Goal: Information Seeking & Learning: Learn about a topic

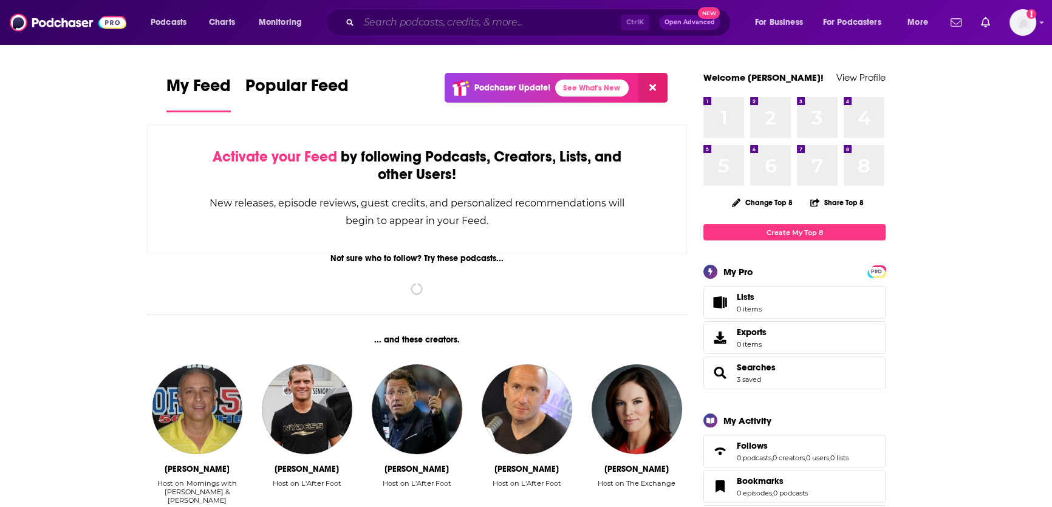
click at [450, 25] on input "Search podcasts, credits, & more..." at bounding box center [490, 22] width 262 height 19
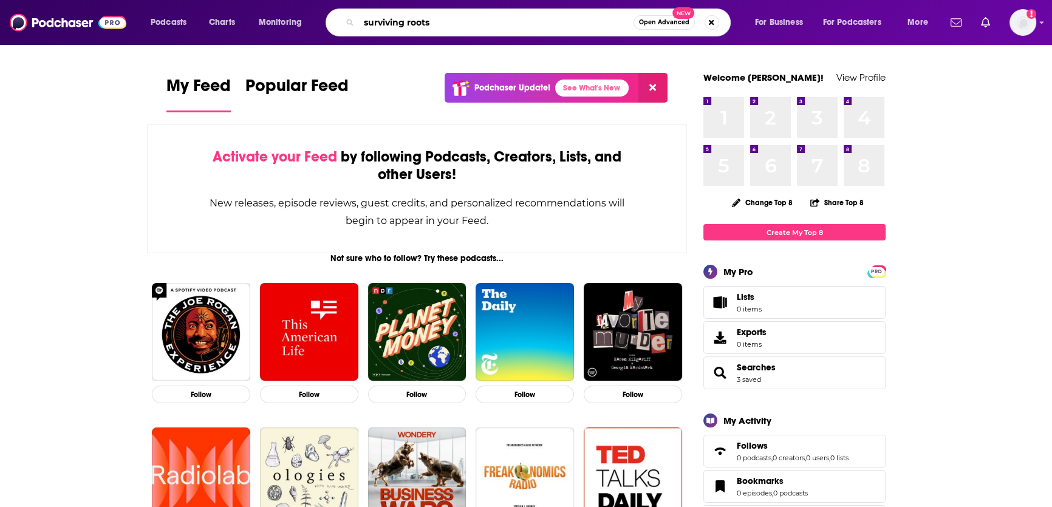
type input "surviving roots"
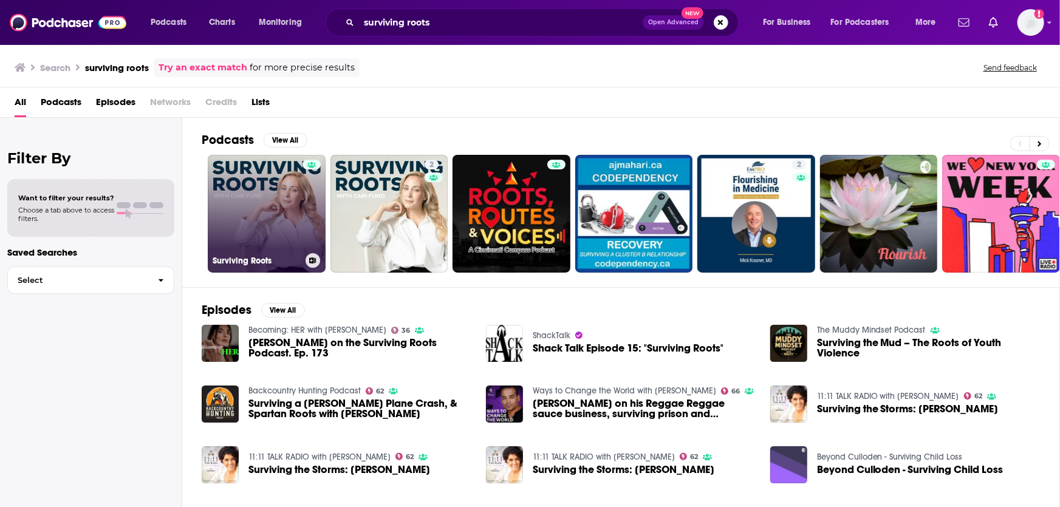
click at [252, 205] on link "Surviving Roots" at bounding box center [267, 214] width 118 height 118
